Goal: Task Accomplishment & Management: Manage account settings

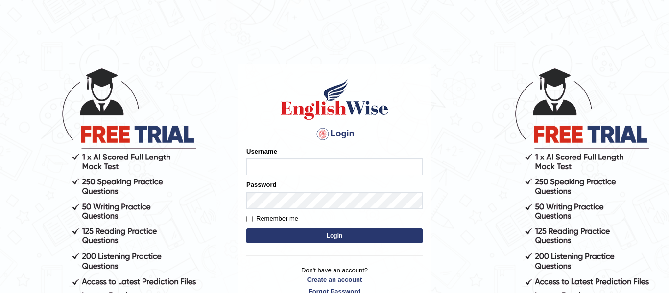
type input "AngelDuronOrtega"
click at [327, 238] on button "Login" at bounding box center [334, 236] width 176 height 15
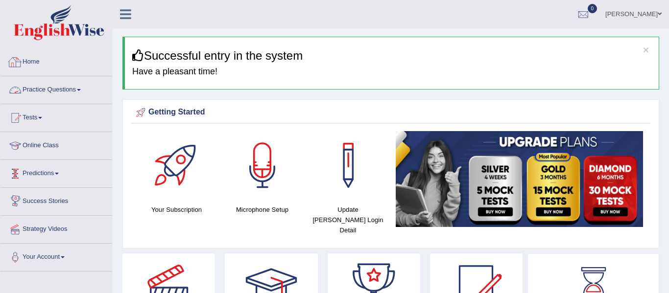
click at [43, 68] on link "Home" at bounding box center [56, 60] width 112 height 24
